Goal: Transaction & Acquisition: Purchase product/service

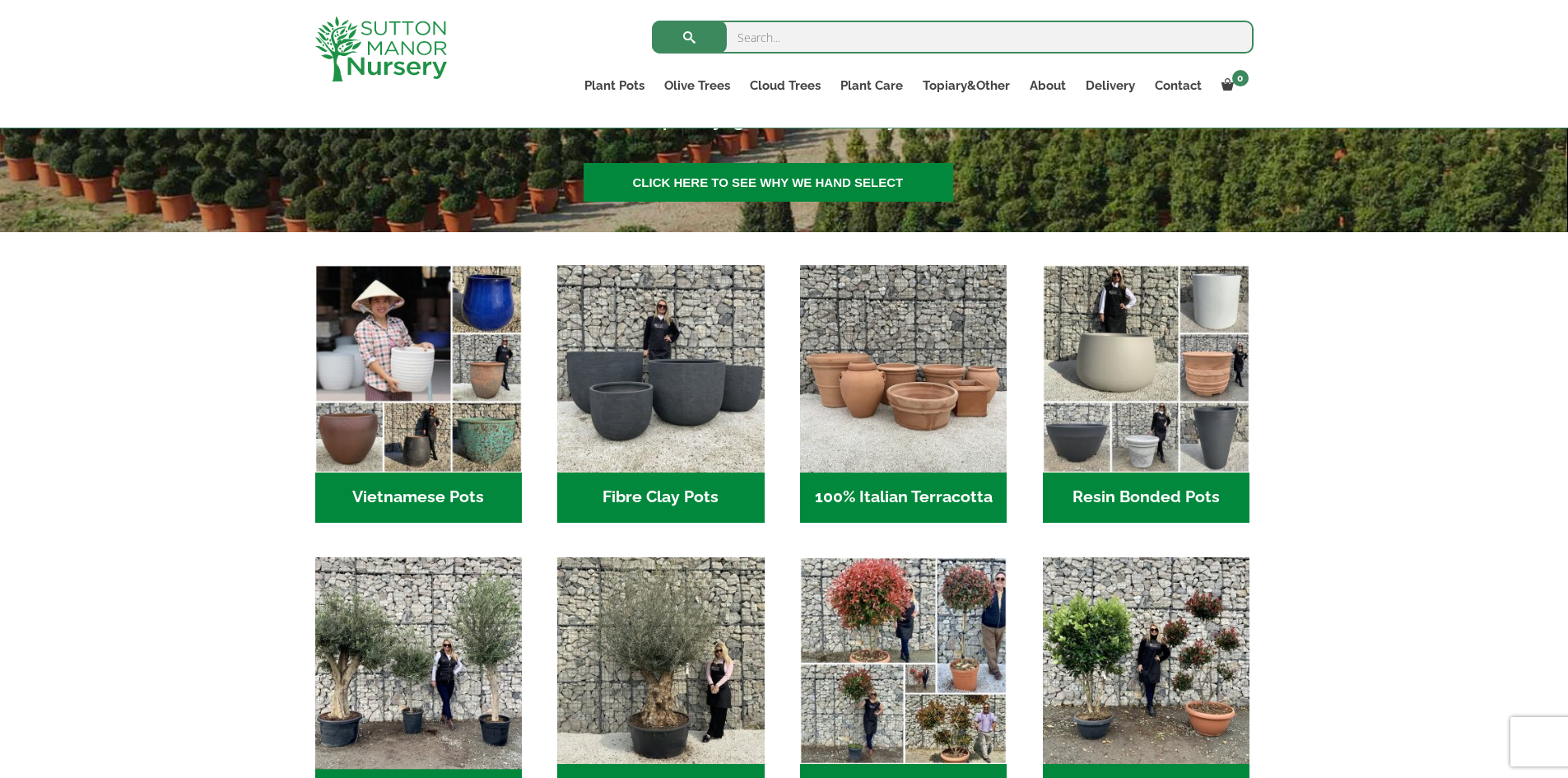
scroll to position [494, 0]
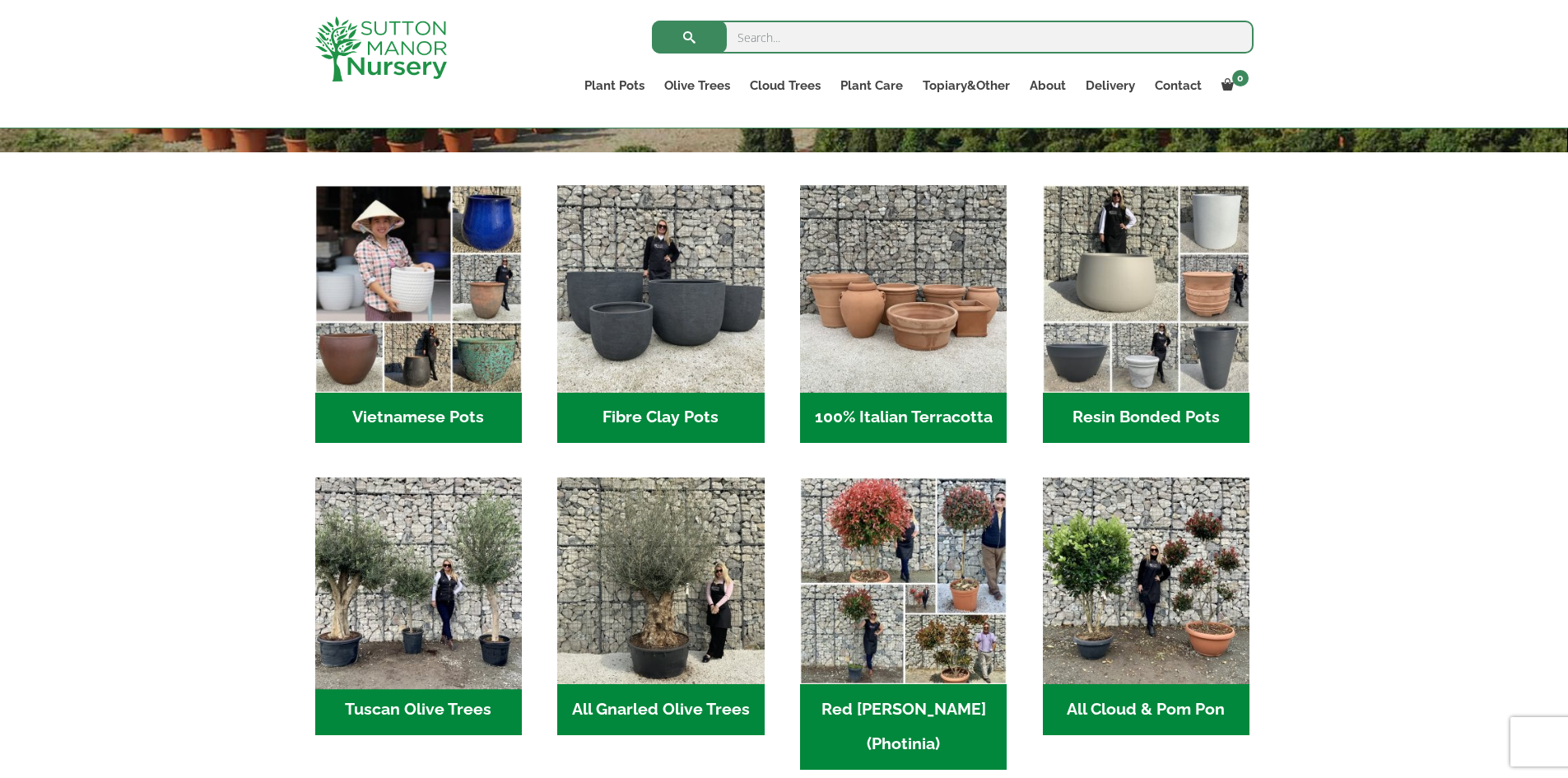
click at [454, 564] on img "Visit product category Tuscan Olive Trees" at bounding box center [417, 581] width 217 height 217
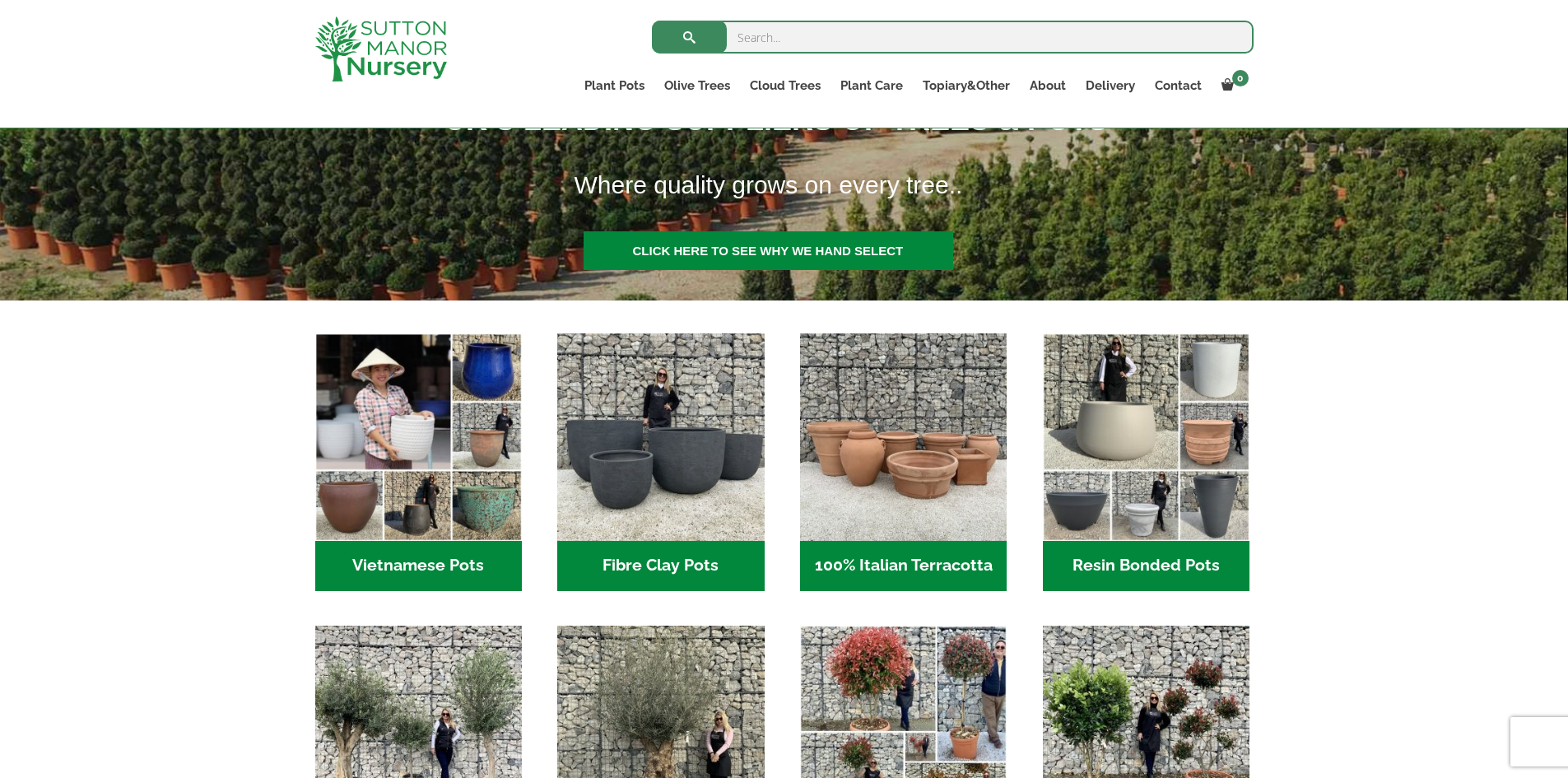
scroll to position [164, 0]
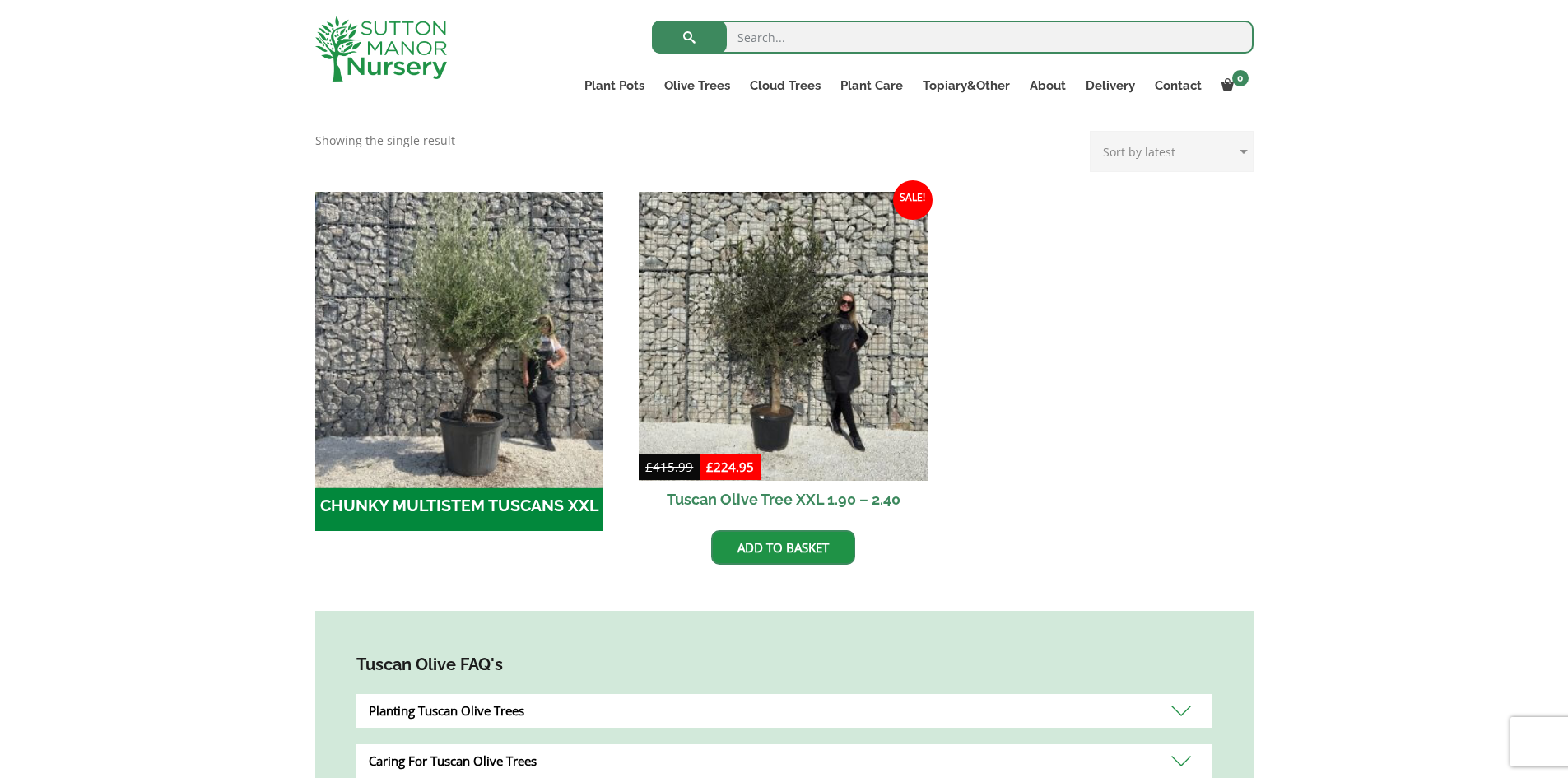
scroll to position [412, 0]
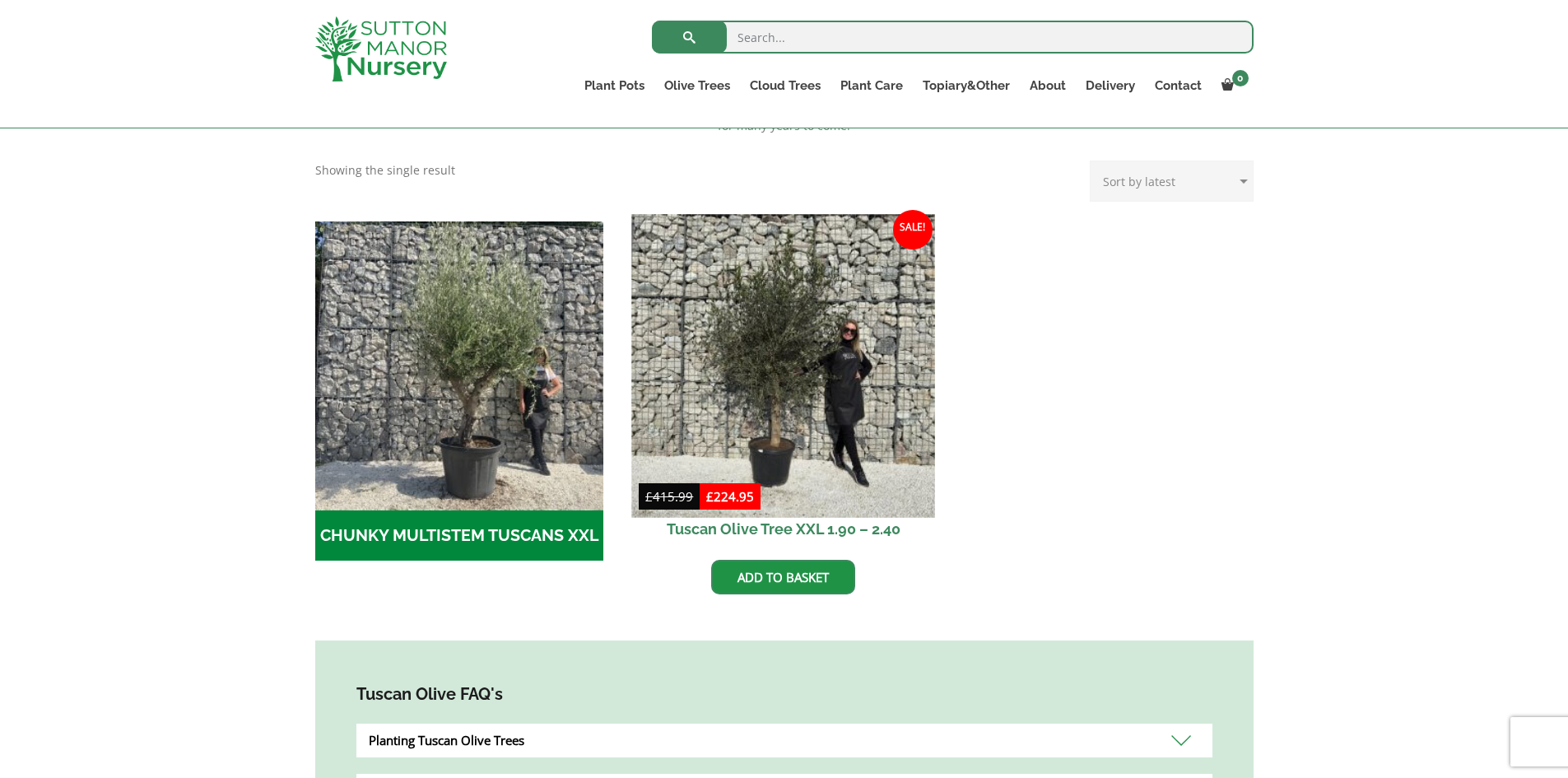
click at [788, 381] on img at bounding box center [783, 365] width 303 height 303
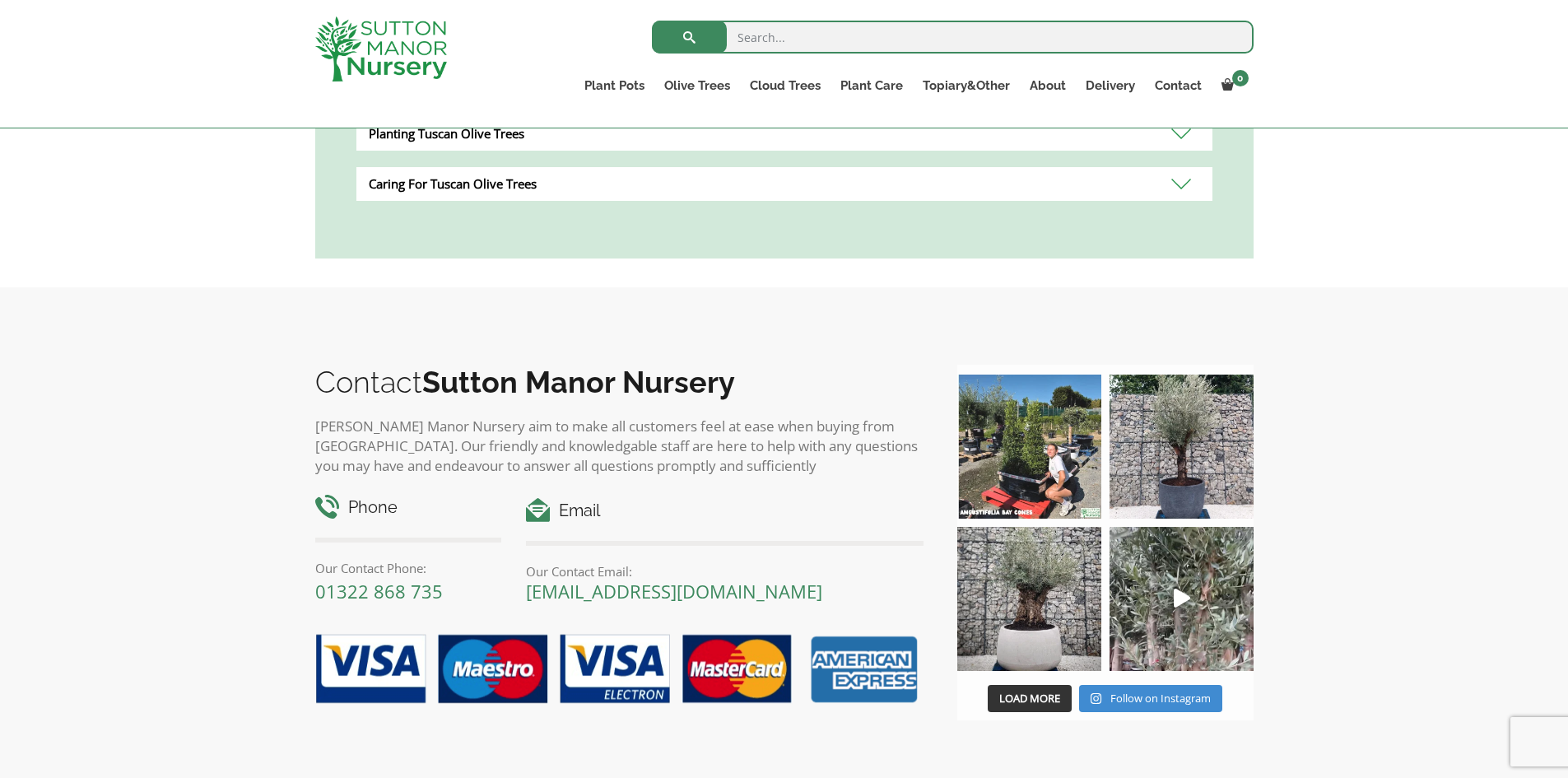
scroll to position [741, 0]
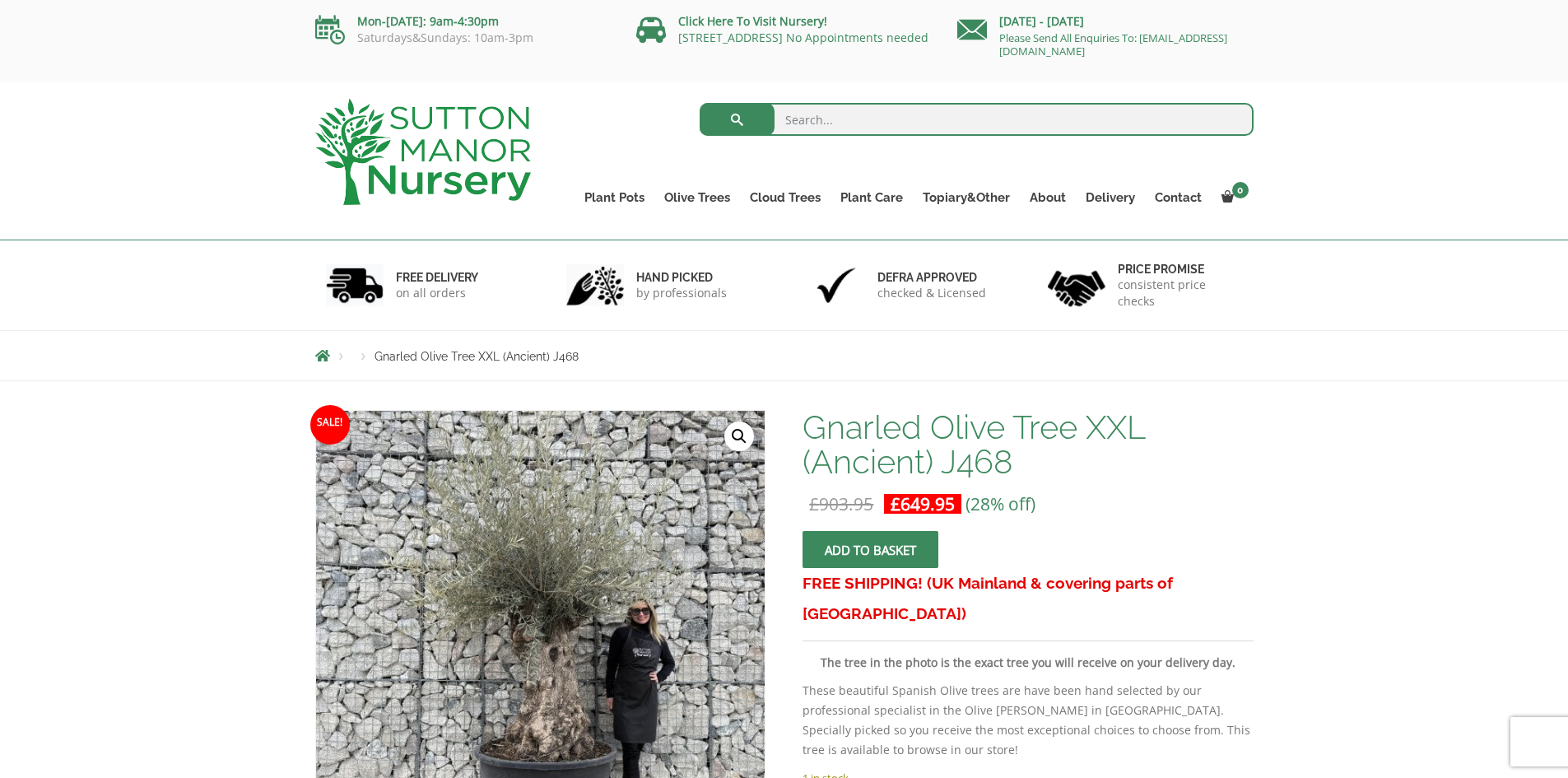
click at [836, 131] on input "search" at bounding box center [976, 119] width 554 height 33
type input "olive"
click at [700, 103] on button "submit" at bounding box center [737, 119] width 75 height 33
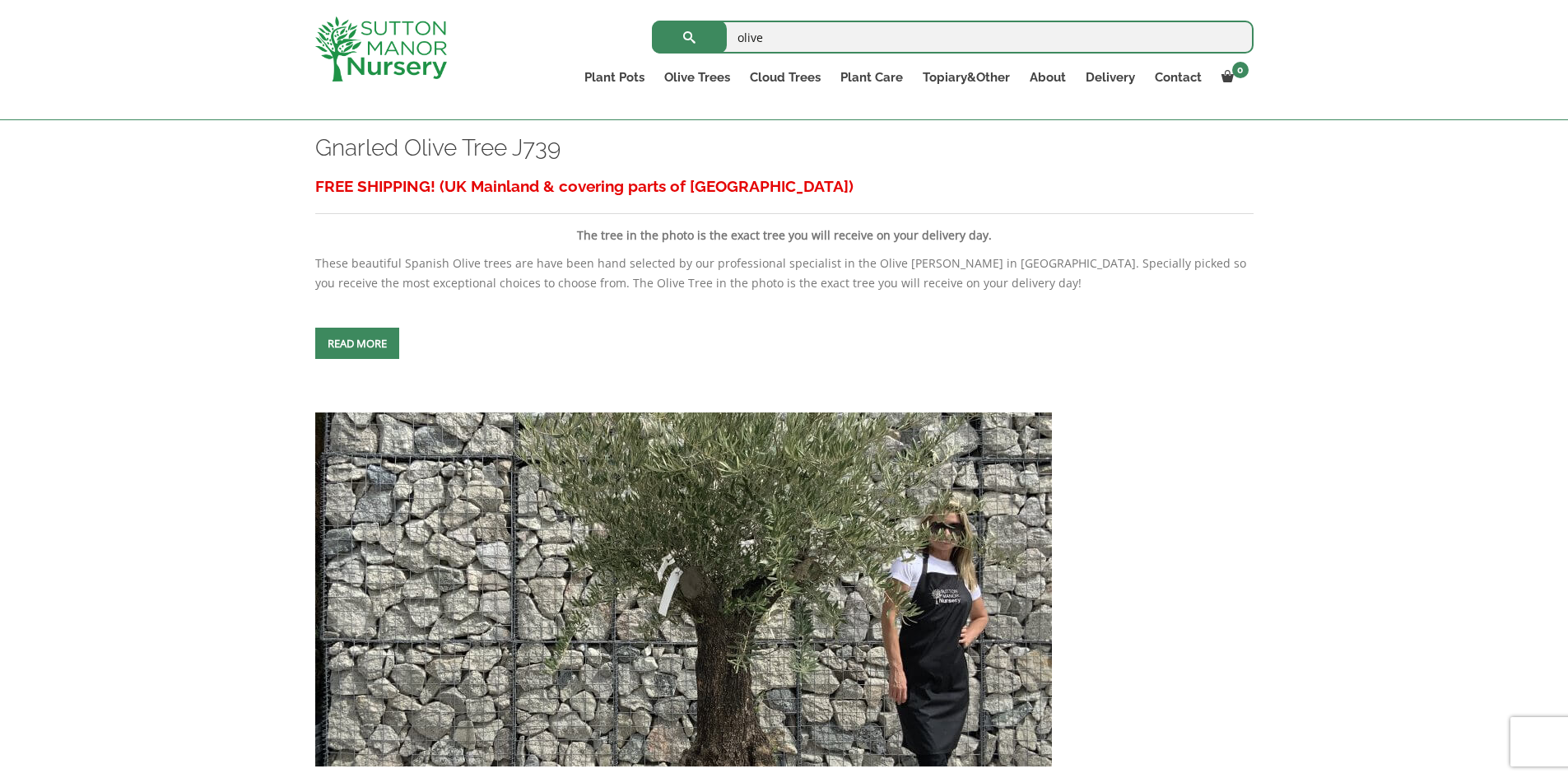
scroll to position [2305, 0]
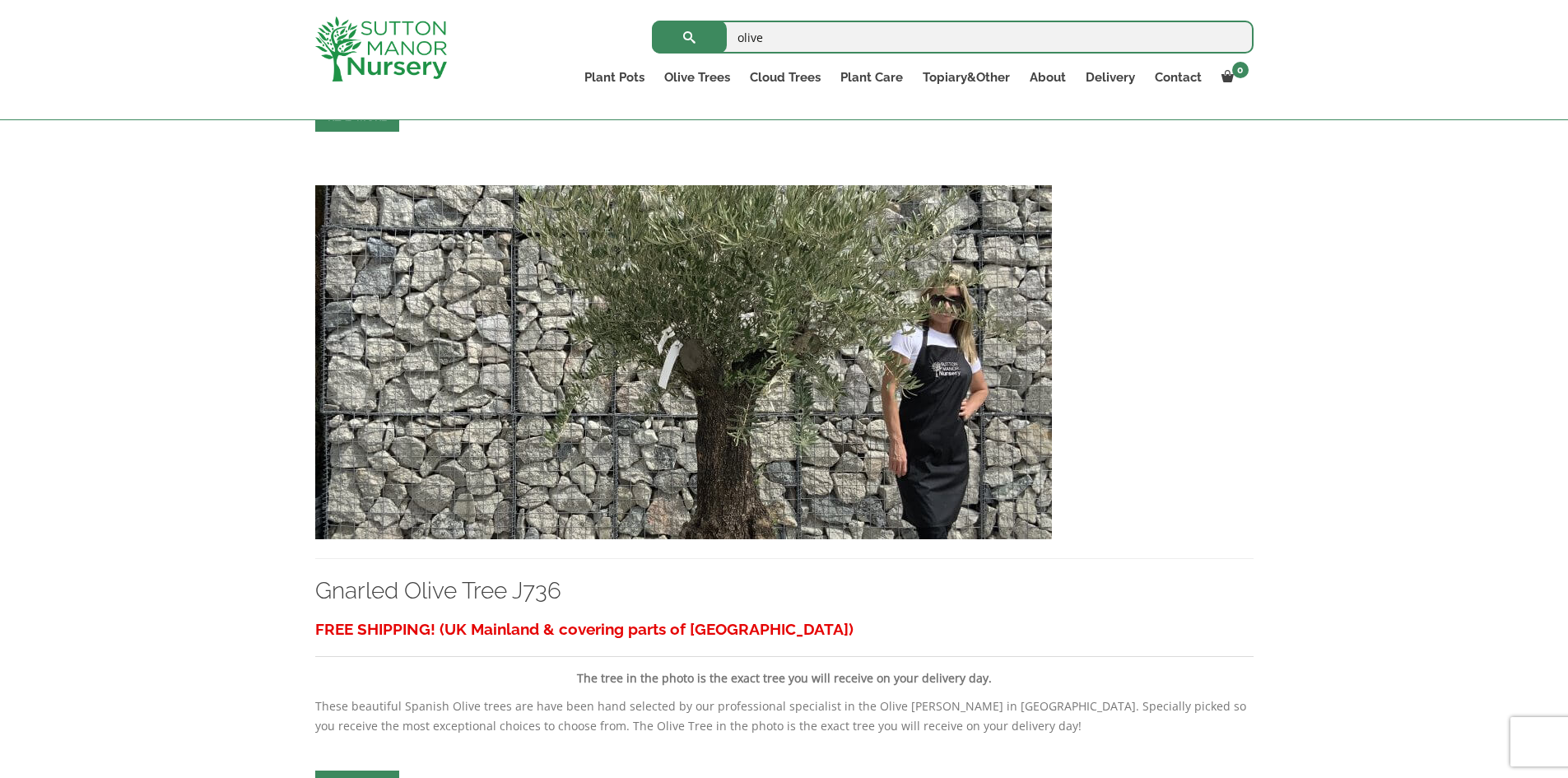
click at [628, 423] on img at bounding box center [683, 362] width 737 height 354
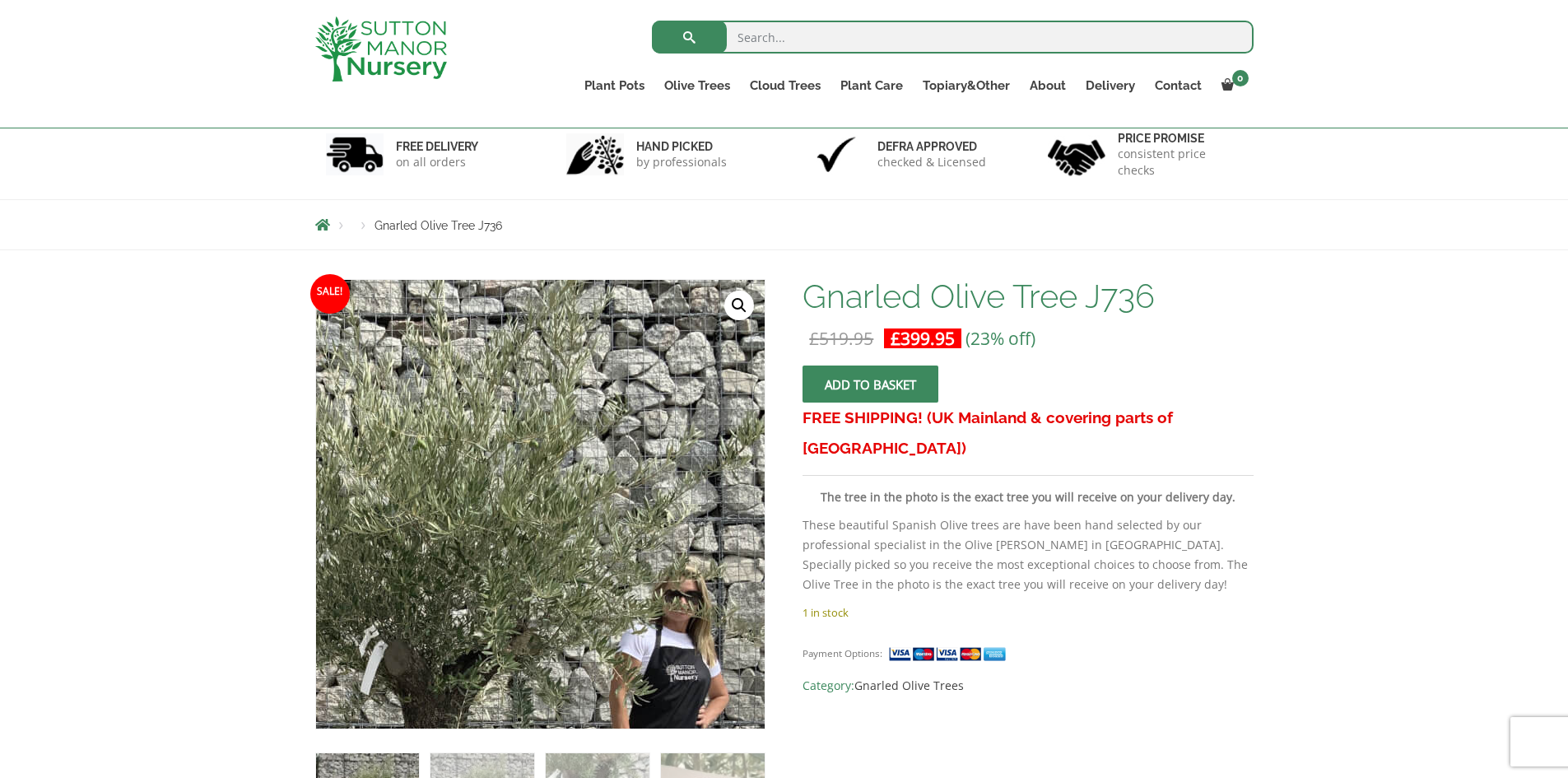
scroll to position [247, 0]
